Goal: Transaction & Acquisition: Obtain resource

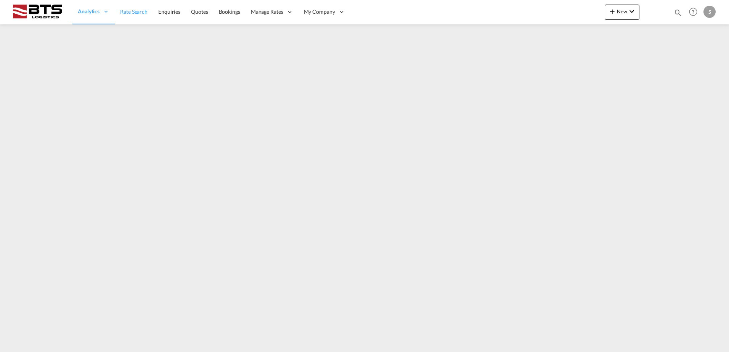
click at [126, 14] on span "Rate Search" at bounding box center [133, 11] width 27 height 6
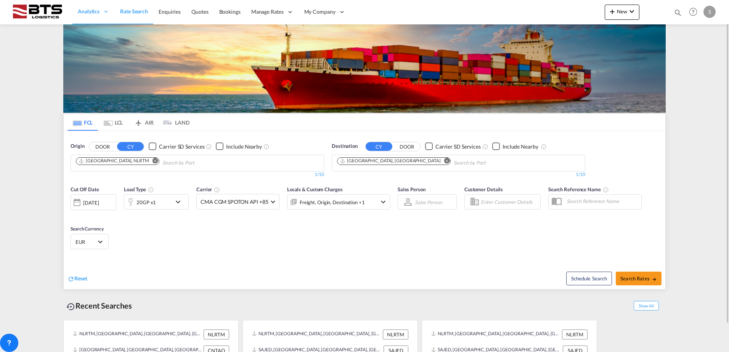
click at [444, 161] on md-icon "Remove" at bounding box center [447, 161] width 6 height 6
click at [379, 162] on body "Analytics Reports Dashboard Rate Search Enquiries Quotes Bookings" at bounding box center [364, 176] width 729 height 352
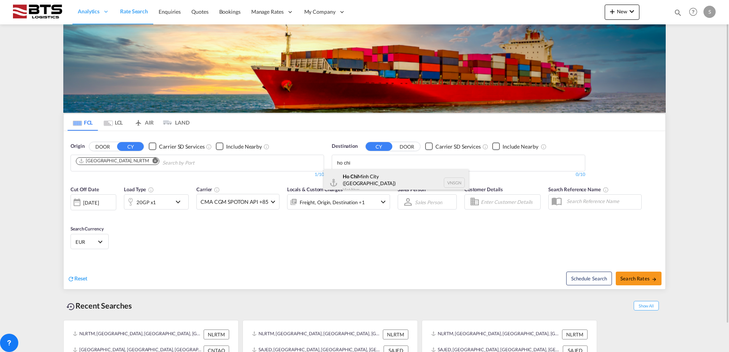
type input "ho chi"
click at [375, 178] on div "[GEOGRAPHIC_DATA] ([GEOGRAPHIC_DATA]) [GEOGRAPHIC_DATA] VNSGN" at bounding box center [396, 182] width 145 height 27
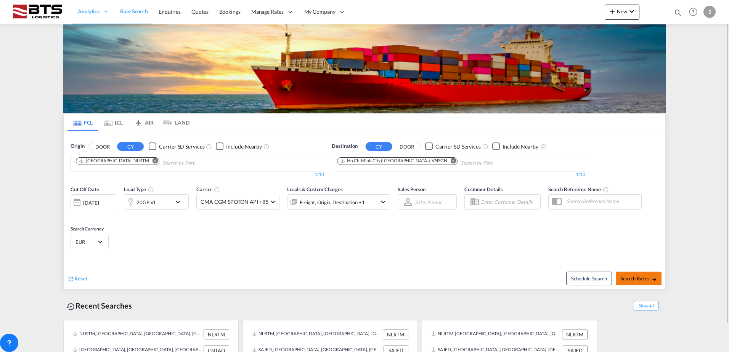
click at [630, 276] on span "Search Rates" at bounding box center [638, 279] width 37 height 6
type input "NLRTM to VNSGN / [DATE]"
